Goal: Information Seeking & Learning: Compare options

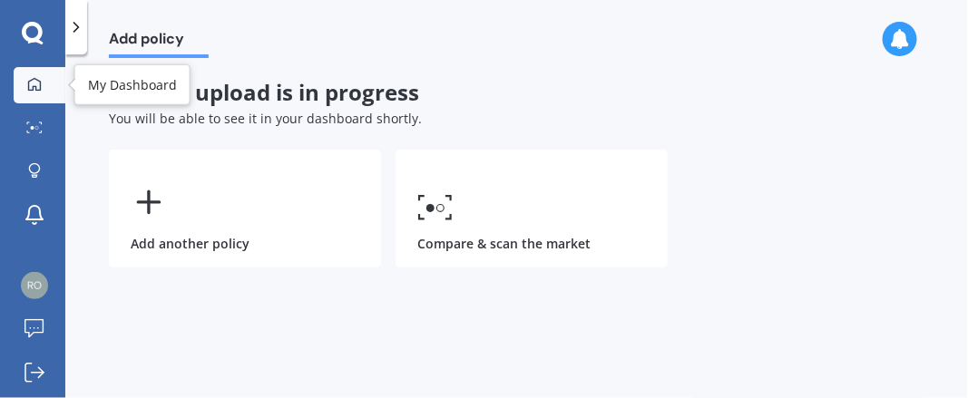
click at [43, 81] on div at bounding box center [34, 85] width 27 height 16
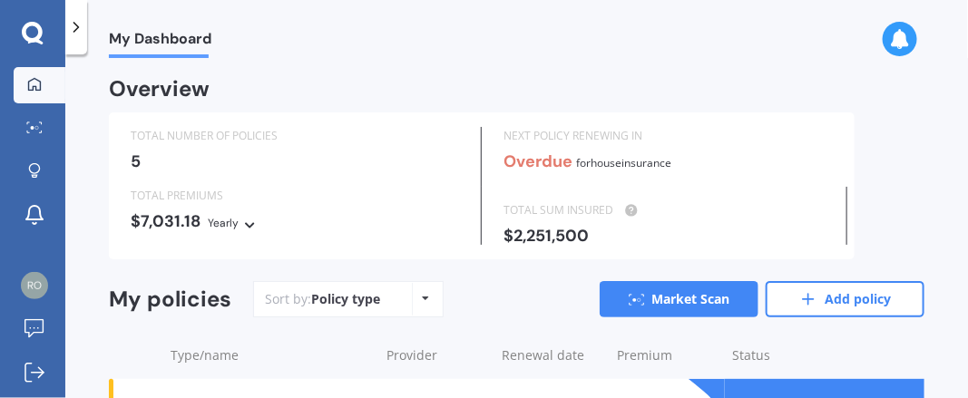
drag, startPoint x: 966, startPoint y: 142, endPoint x: 616, endPoint y: 58, distance: 360.1
click at [616, 58] on div "My Dashboard My Dashboard Overview TOTAL NUMBER OF POLICIES 5 NEXT POLICY RENEW…" at bounding box center [516, 199] width 903 height 398
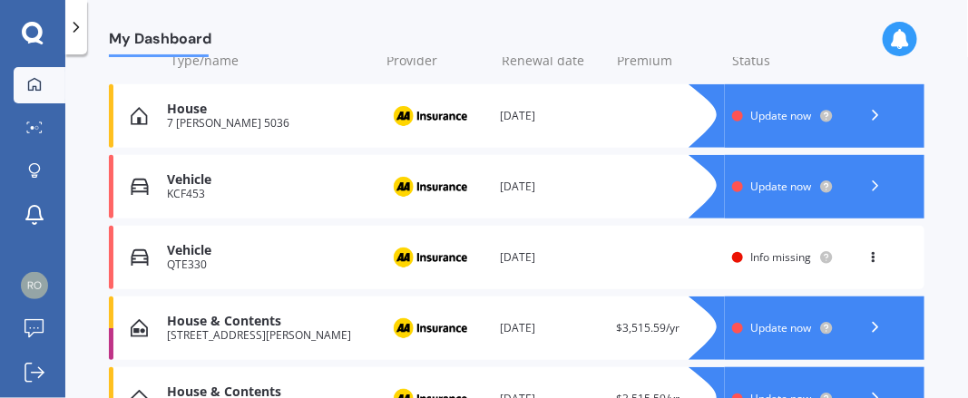
scroll to position [290, 0]
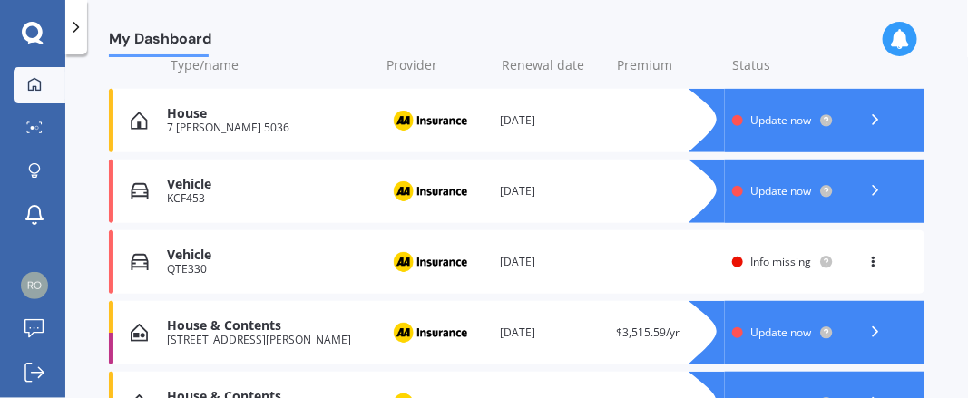
click at [757, 190] on span "Update now" at bounding box center [780, 190] width 61 height 15
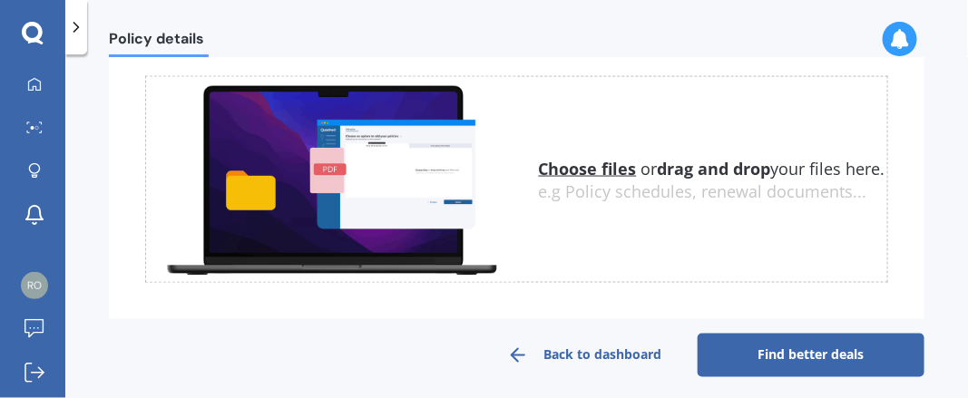
scroll to position [761, 0]
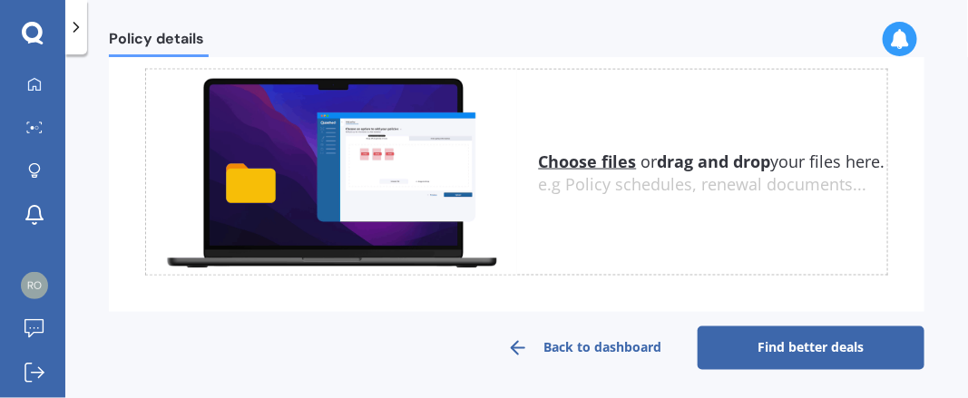
click at [758, 356] on link "Find better deals" at bounding box center [811, 349] width 227 height 44
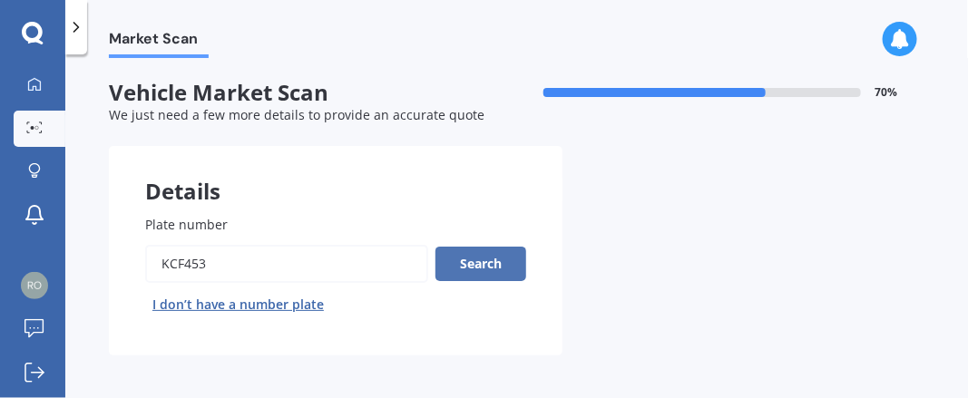
click at [505, 252] on button "Search" at bounding box center [481, 264] width 91 height 34
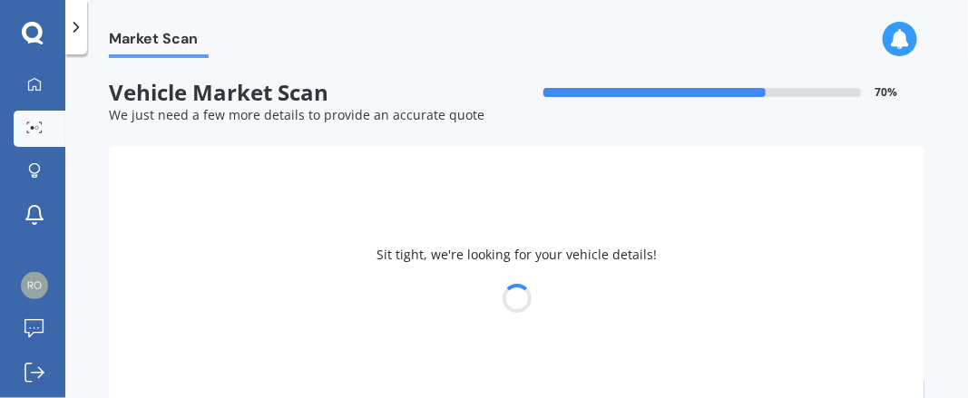
select select "MAZDA"
select select "PREMACY"
select select "14"
select select "09"
select select "1963"
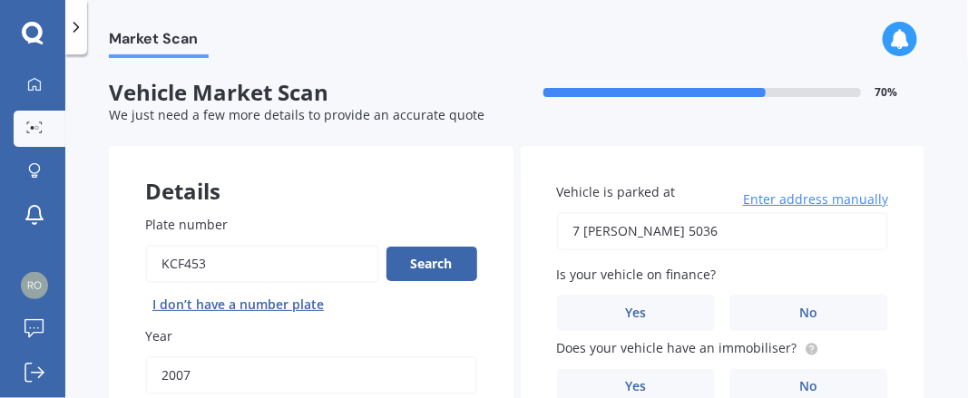
drag, startPoint x: 962, startPoint y: 121, endPoint x: 526, endPoint y: 43, distance: 442.5
click at [526, 43] on div "Market Scan" at bounding box center [516, 29] width 903 height 58
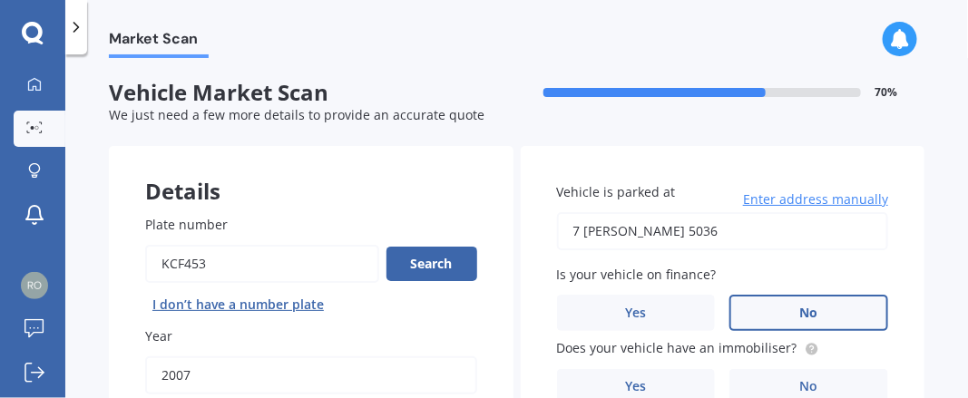
click at [806, 315] on span "No" at bounding box center [809, 313] width 18 height 15
click at [0, 0] on input "No" at bounding box center [0, 0] width 0 height 0
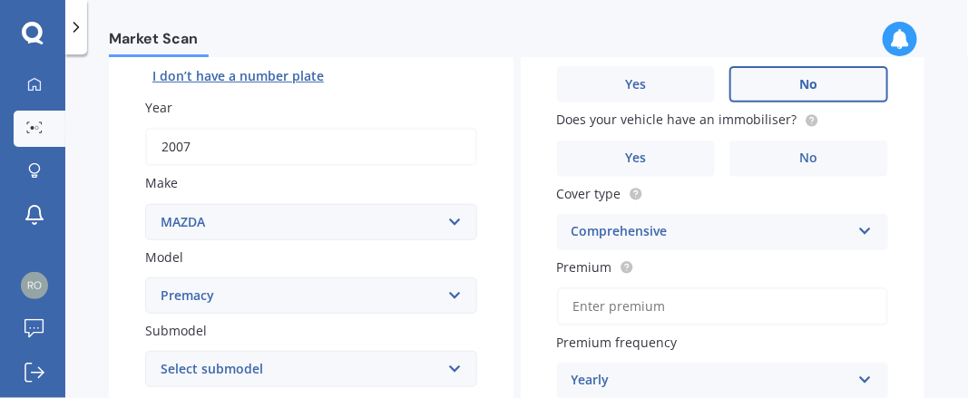
scroll to position [231, 0]
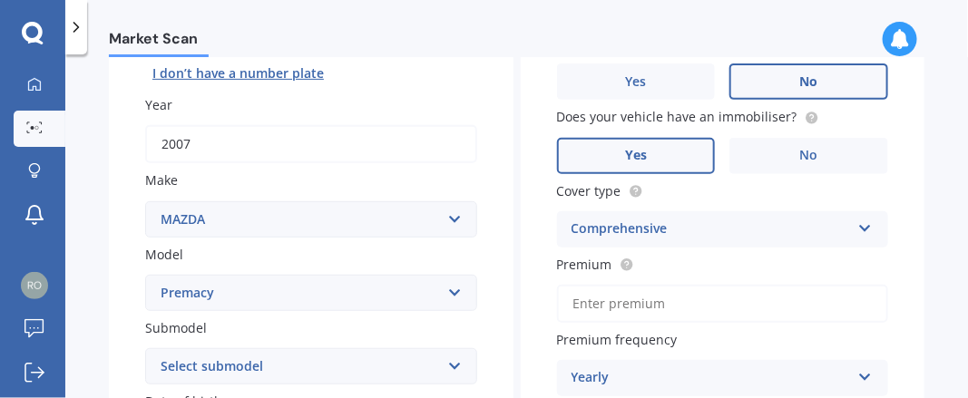
click at [646, 162] on label "Yes" at bounding box center [636, 156] width 159 height 36
click at [0, 0] on input "Yes" at bounding box center [0, 0] width 0 height 0
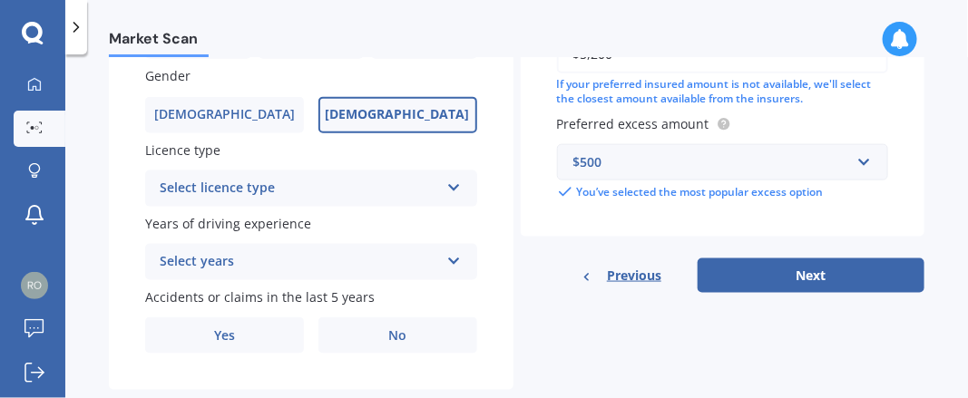
scroll to position [668, 0]
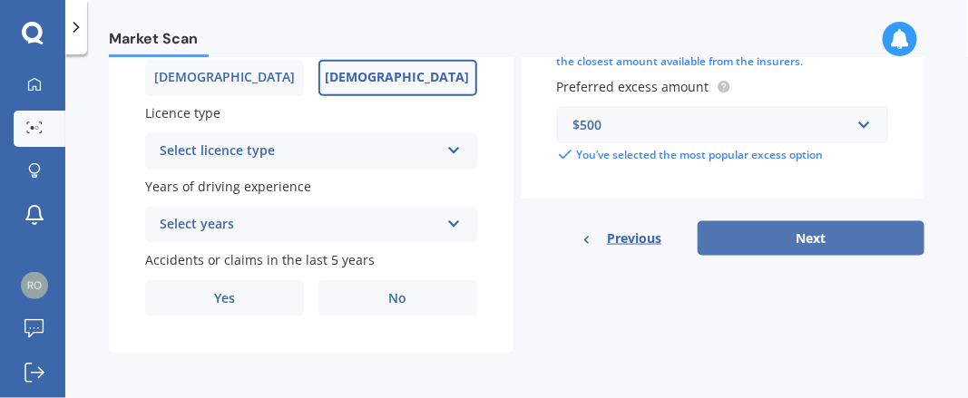
click at [828, 231] on button "Next" at bounding box center [811, 238] width 227 height 34
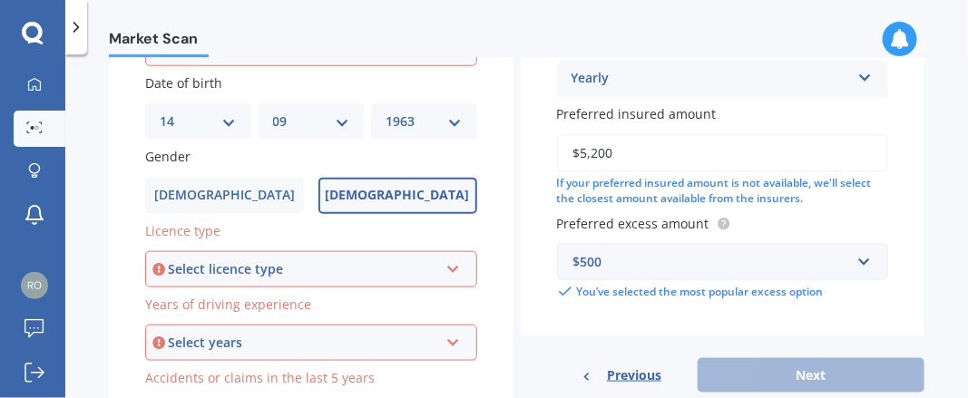
scroll to position [553, 0]
